Goal: Task Accomplishment & Management: Manage account settings

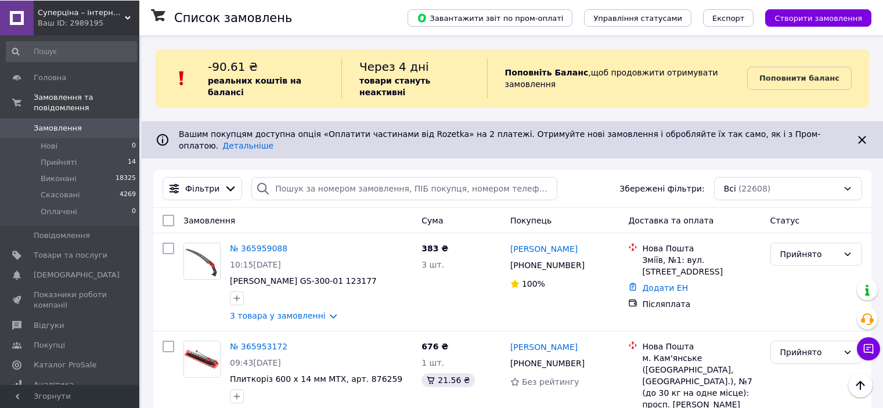
scroll to position [580, 0]
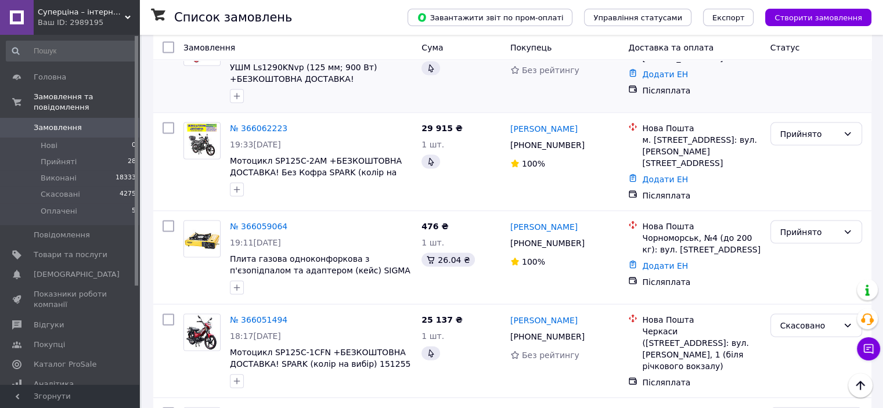
scroll to position [2553, 0]
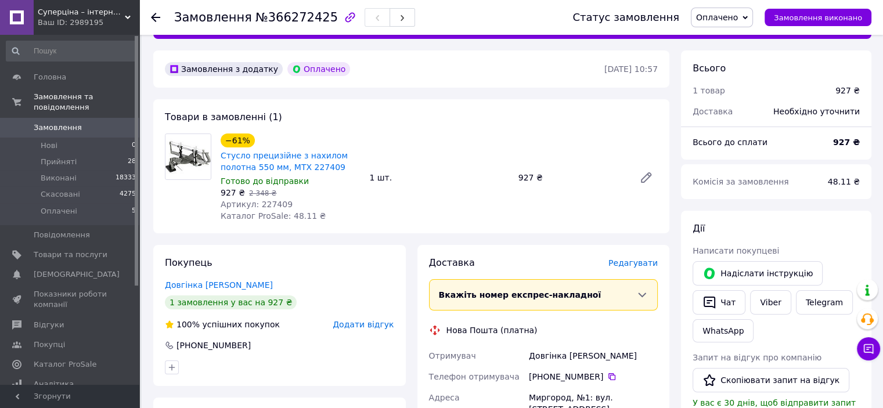
scroll to position [116, 0]
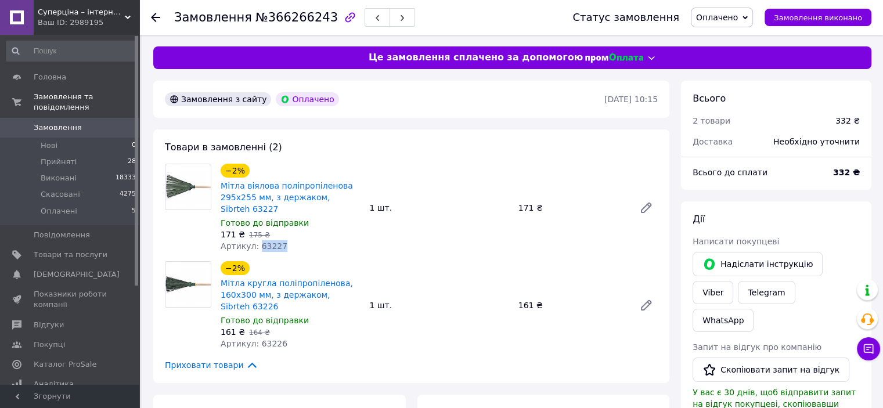
drag, startPoint x: 276, startPoint y: 247, endPoint x: 254, endPoint y: 247, distance: 22.6
click at [254, 247] on span "Артикул: 63227" at bounding box center [253, 245] width 67 height 9
copy span "63227"
drag, startPoint x: 278, startPoint y: 345, endPoint x: 256, endPoint y: 345, distance: 22.0
click at [256, 345] on div "Артикул: 63226" at bounding box center [289, 344] width 139 height 12
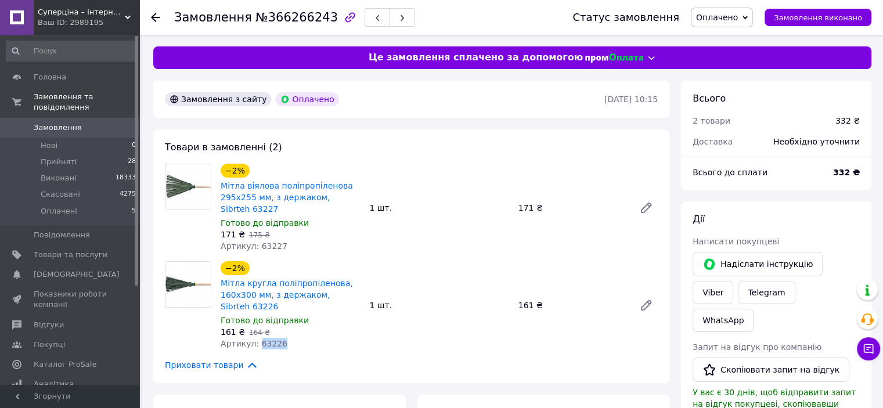
copy span "63226"
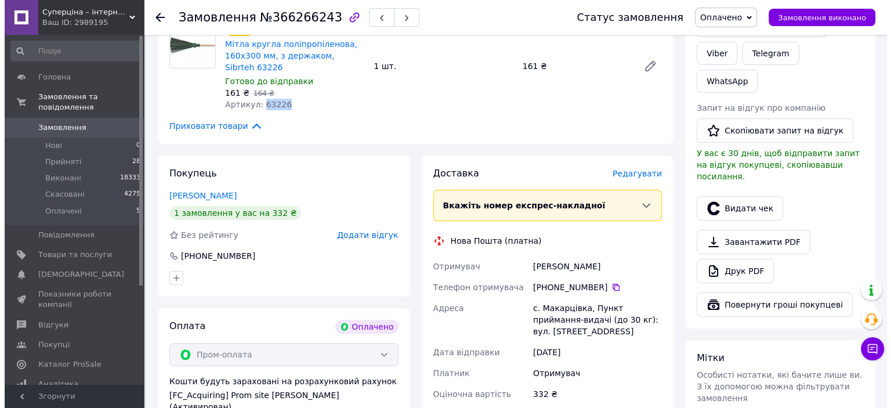
scroll to position [290, 0]
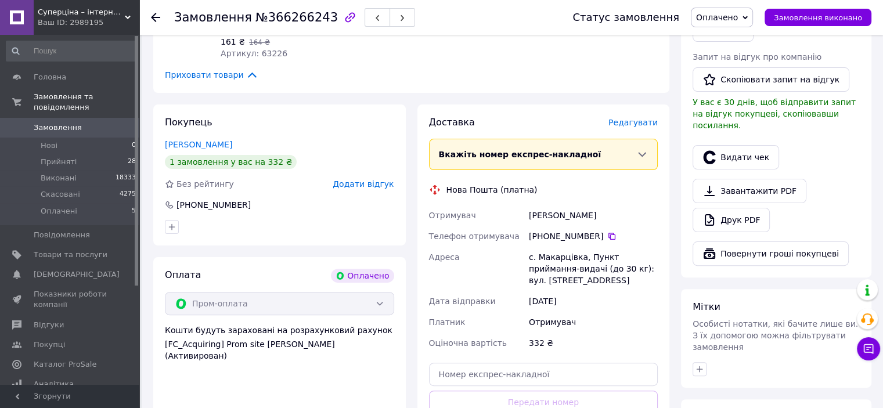
click at [644, 125] on span "Редагувати" at bounding box center [632, 122] width 49 height 9
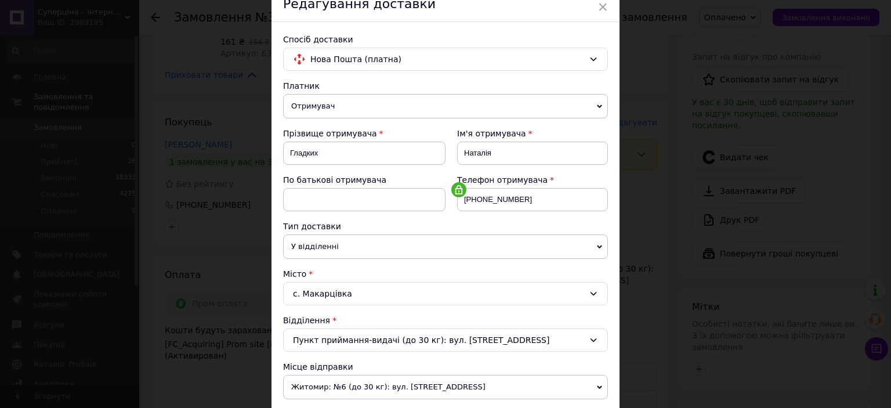
scroll to position [174, 0]
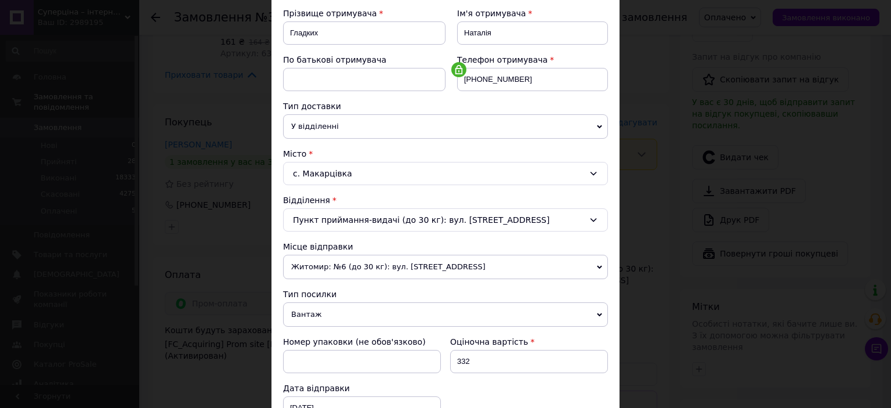
click at [355, 168] on div "с. Макарцівка" at bounding box center [445, 173] width 325 height 23
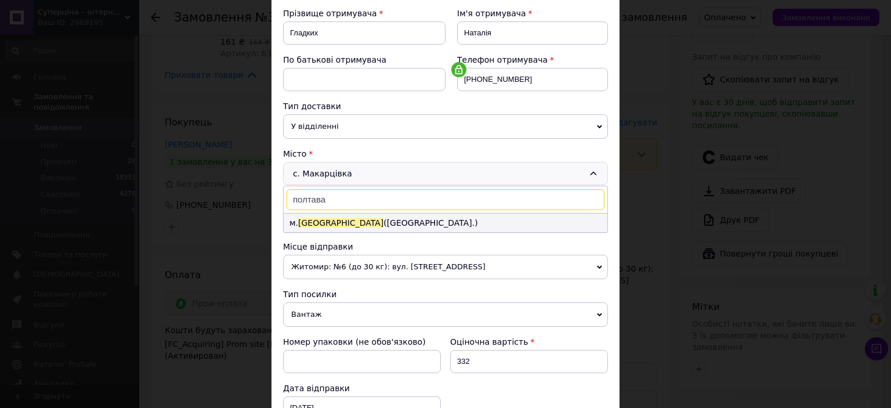
type input "полтава"
click at [363, 219] on li "м. Полтава (Полтавська обл.)" at bounding box center [446, 223] width 324 height 19
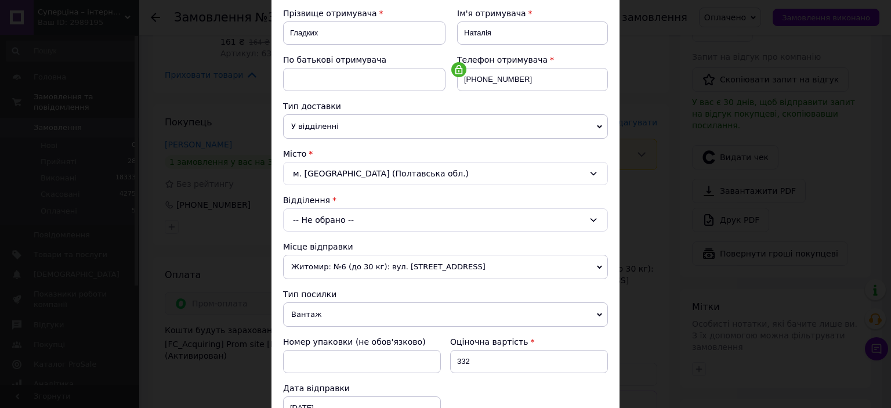
click at [363, 219] on div "-- Не обрано --" at bounding box center [445, 219] width 325 height 23
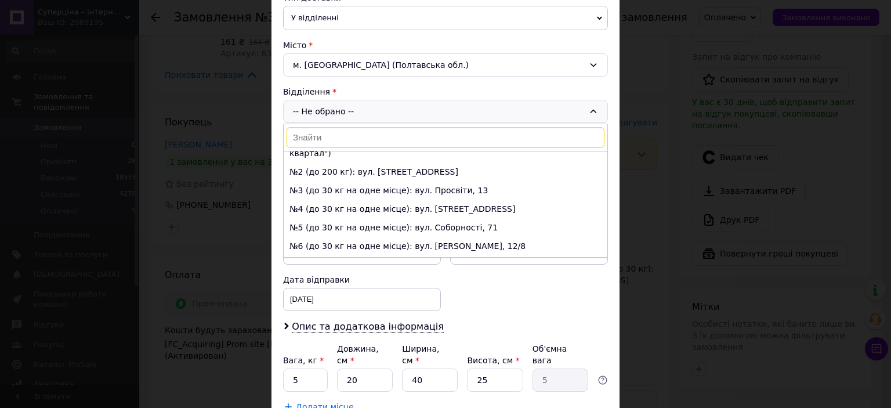
scroll to position [0, 0]
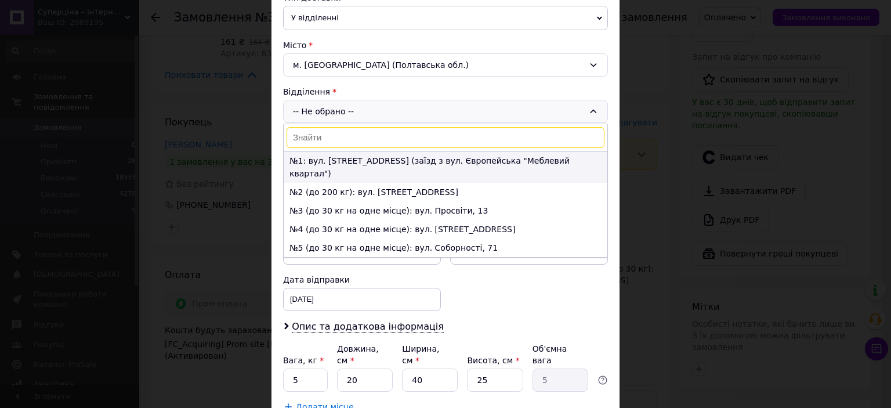
click at [519, 160] on li "№1: вул. Ветеринарна, 22 (заїзд з вул. Європейська "Меблевий квартал")" at bounding box center [446, 166] width 324 height 31
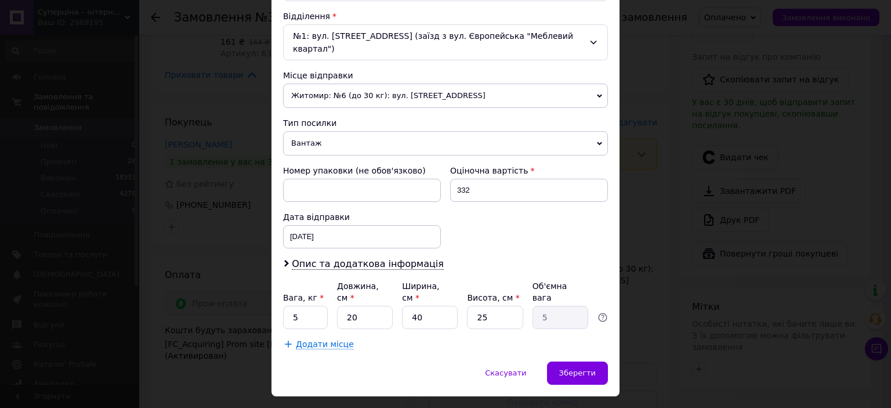
scroll to position [359, 0]
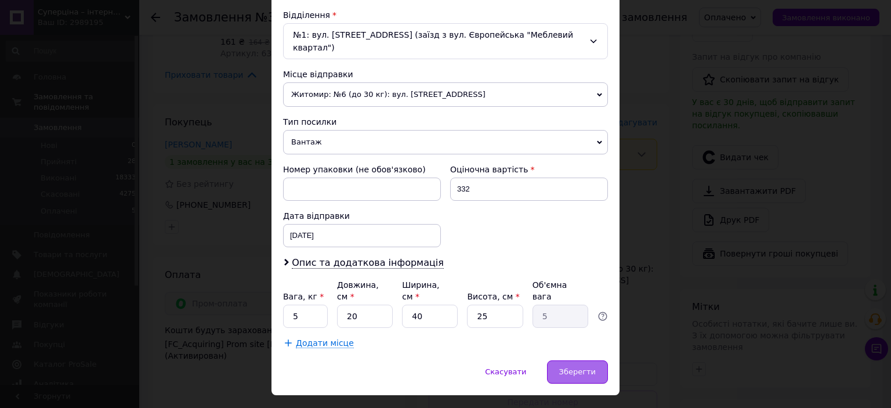
click at [566, 367] on span "Зберегти" at bounding box center [577, 371] width 37 height 9
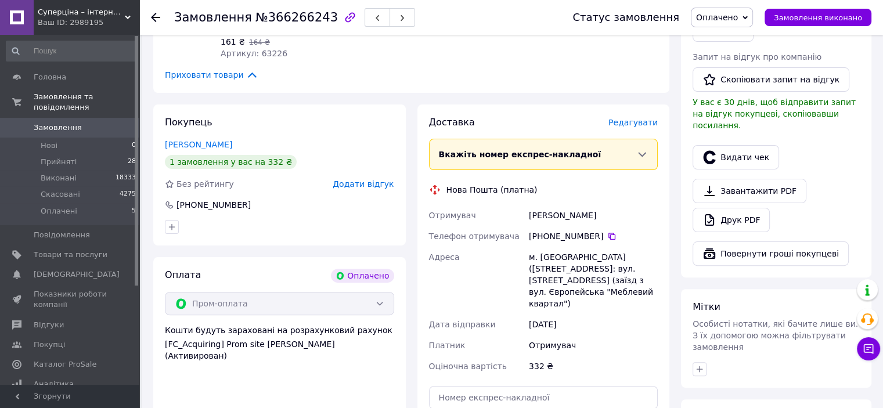
click at [631, 127] on span "Редагувати" at bounding box center [632, 122] width 49 height 9
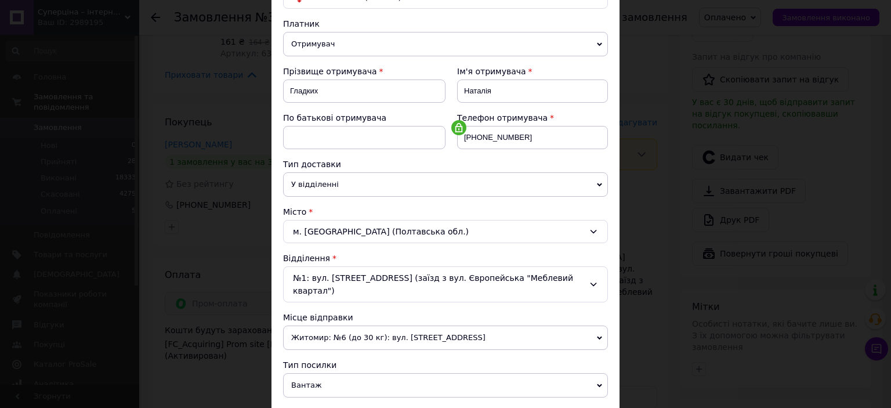
scroll to position [232, 0]
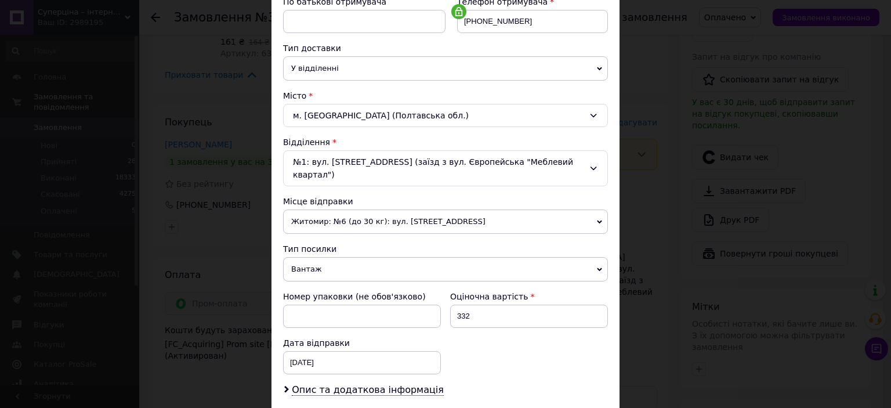
click at [589, 164] on icon at bounding box center [593, 168] width 9 height 9
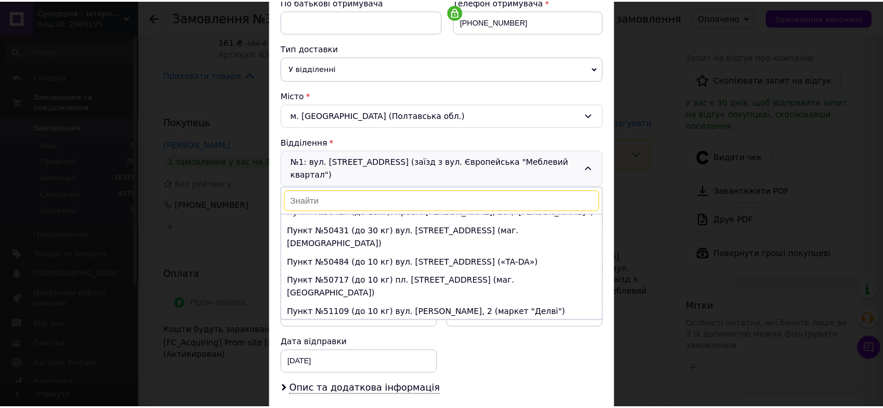
scroll to position [1003, 0]
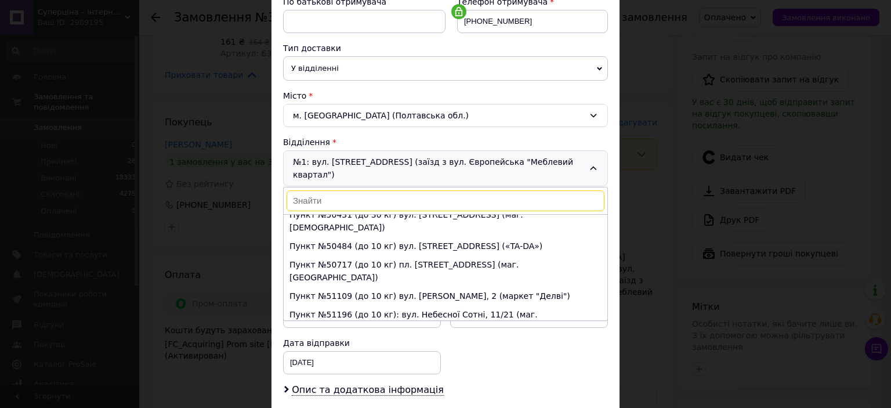
click at [653, 215] on div "× Редагування доставки Спосіб доставки Нова Пошта (платна) Платник Отримувач Ві…" at bounding box center [445, 204] width 891 height 408
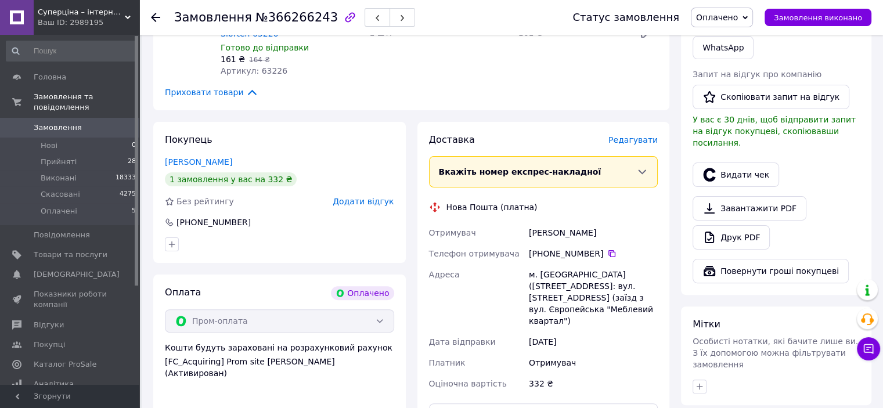
scroll to position [290, 0]
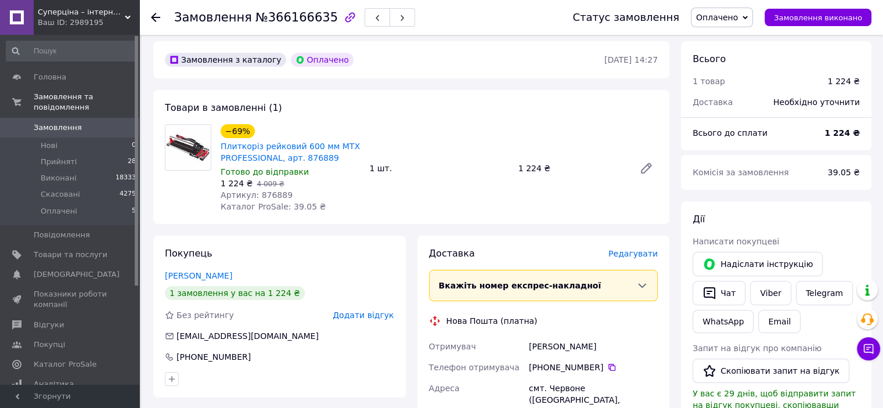
scroll to position [58, 0]
